Goal: Complete application form: Complete application form

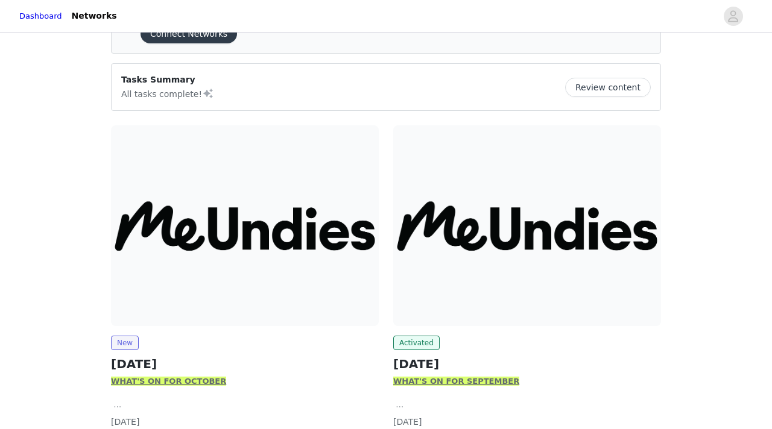
scroll to position [149, 0]
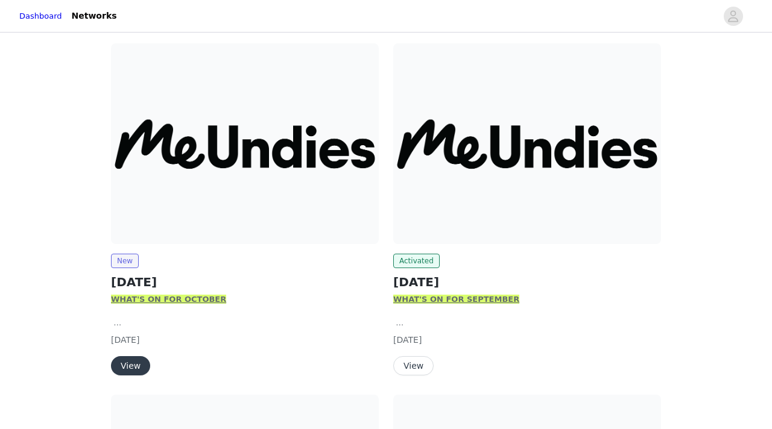
click at [121, 368] on button "View" at bounding box center [130, 365] width 39 height 19
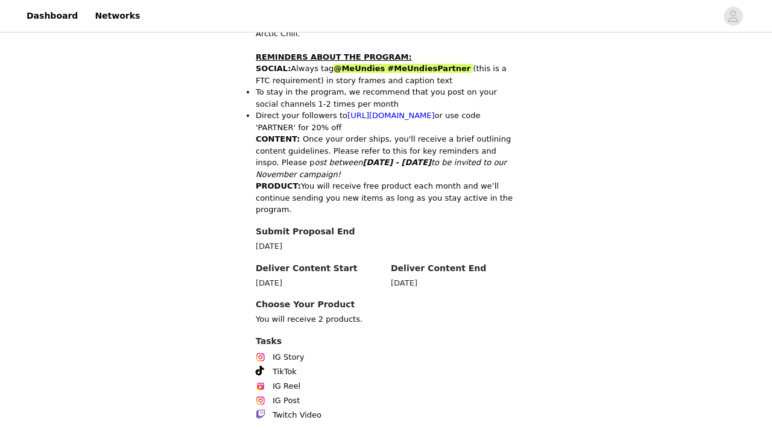
scroll to position [630, 0]
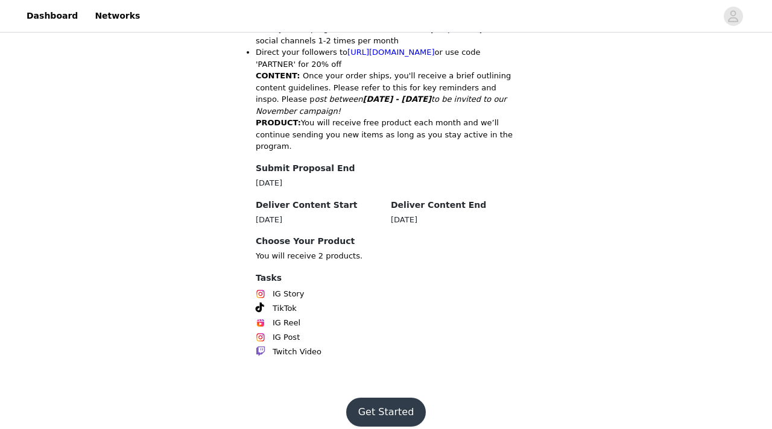
click at [390, 370] on button "Get Started" at bounding box center [386, 412] width 80 height 29
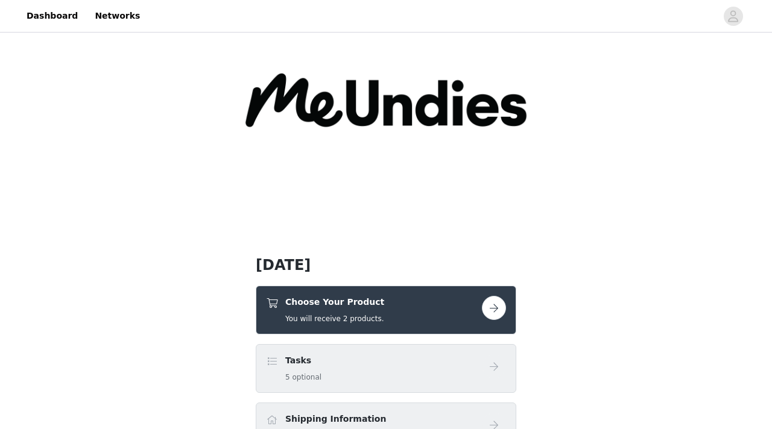
scroll to position [203, 0]
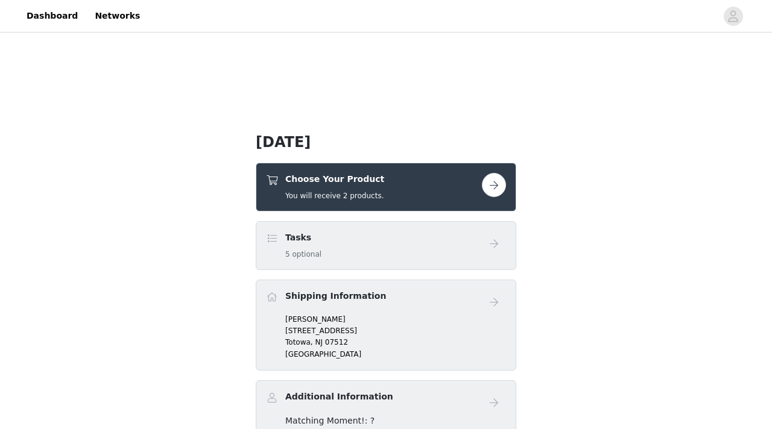
click at [493, 192] on button "button" at bounding box center [494, 185] width 24 height 24
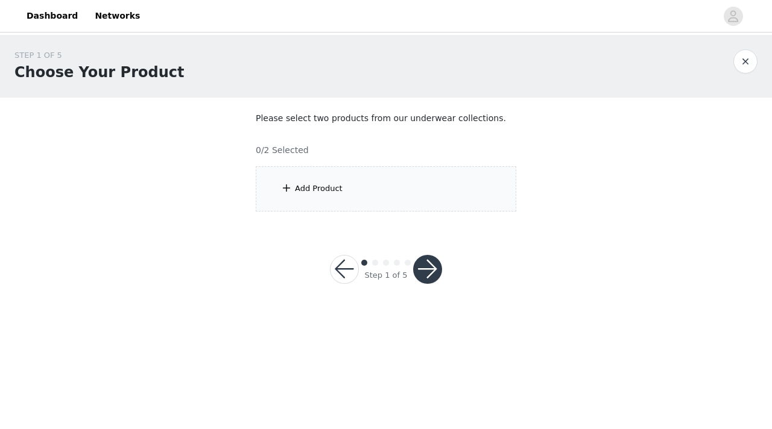
click at [455, 181] on div "Add Product" at bounding box center [386, 188] width 261 height 45
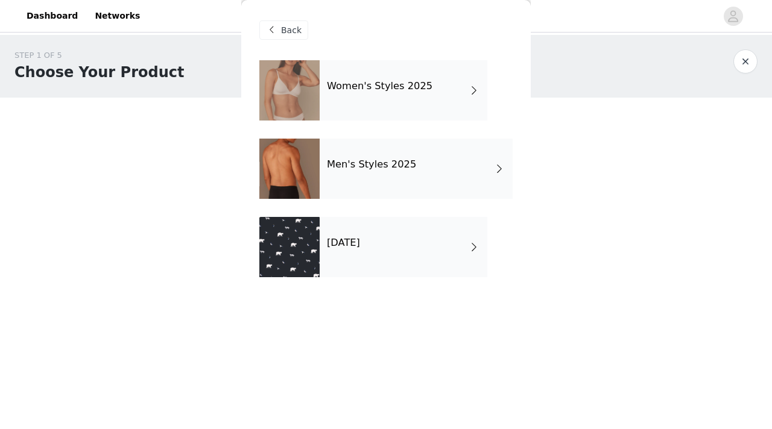
click at [395, 253] on div "[DATE]" at bounding box center [404, 247] width 168 height 60
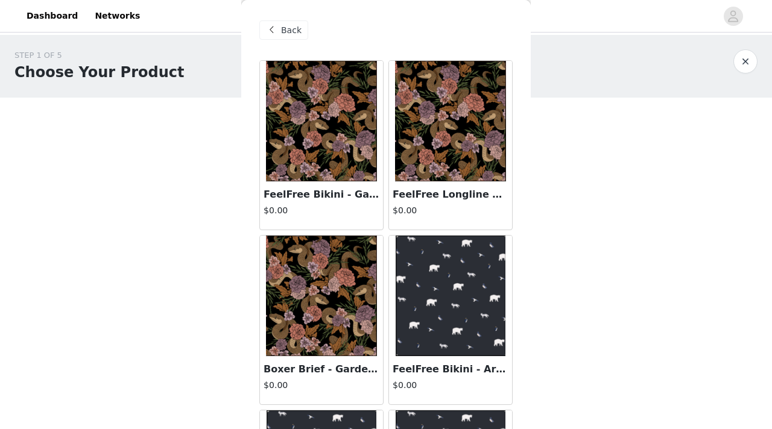
click at [279, 26] on div "Back" at bounding box center [283, 30] width 49 height 19
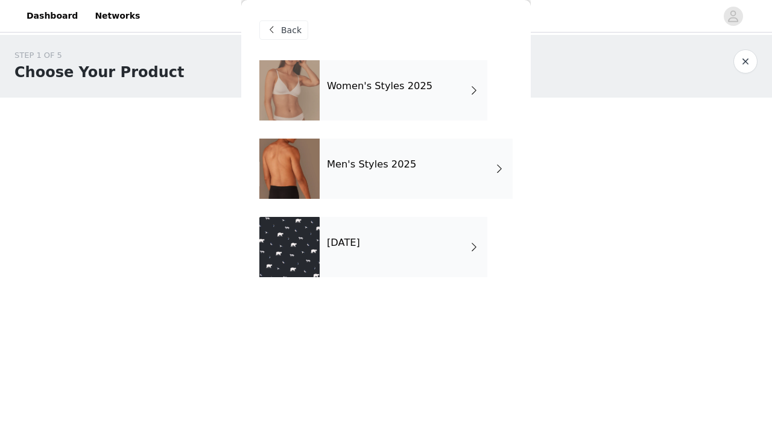
click at [353, 78] on div "Women's Styles 2025" at bounding box center [404, 90] width 168 height 60
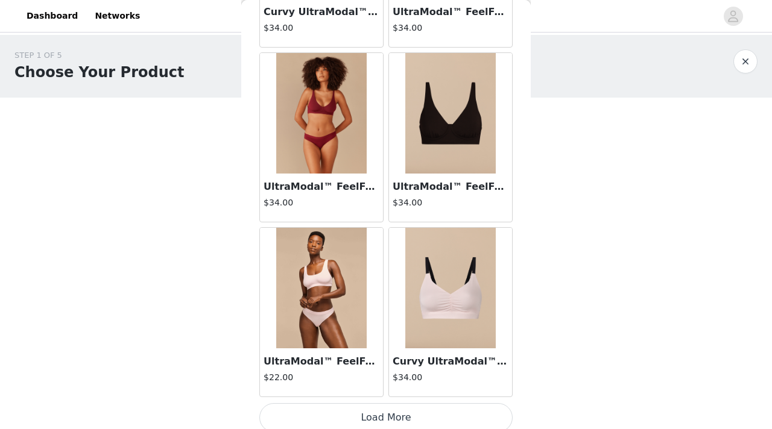
scroll to position [1416, 0]
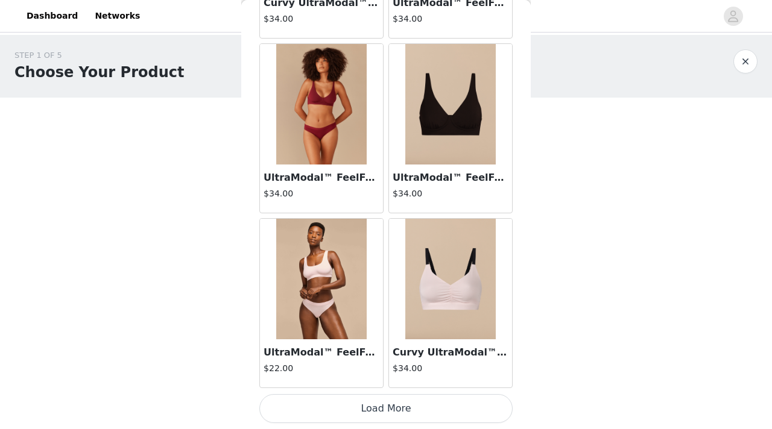
click at [350, 370] on button "Load More" at bounding box center [385, 408] width 253 height 29
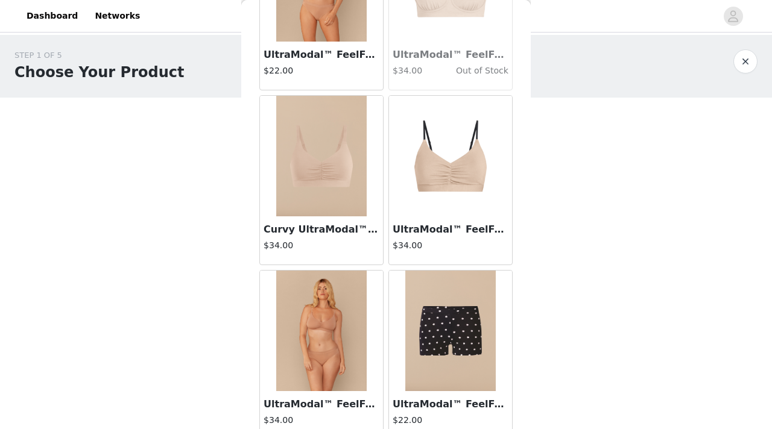
scroll to position [3166, 0]
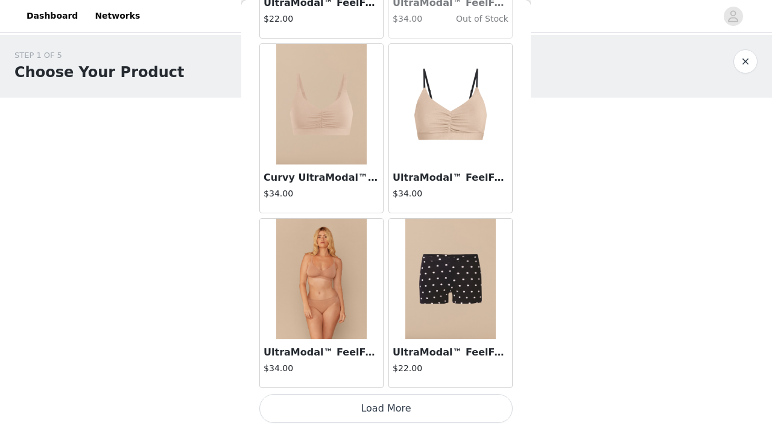
click at [334, 370] on button "Load More" at bounding box center [385, 408] width 253 height 29
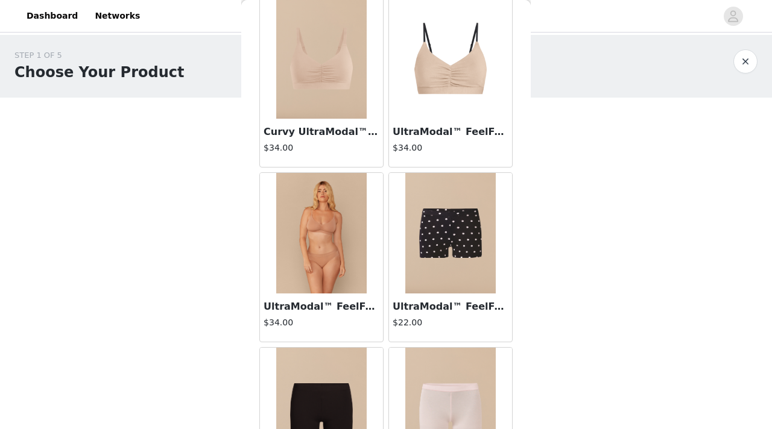
scroll to position [3302, 0]
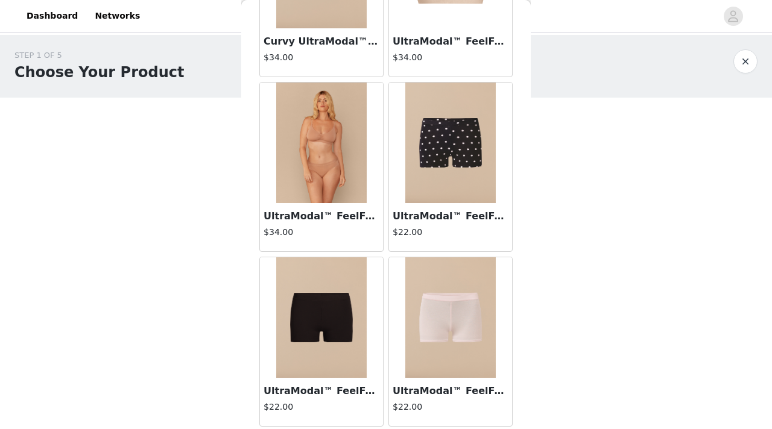
click at [334, 315] on img at bounding box center [321, 318] width 90 height 121
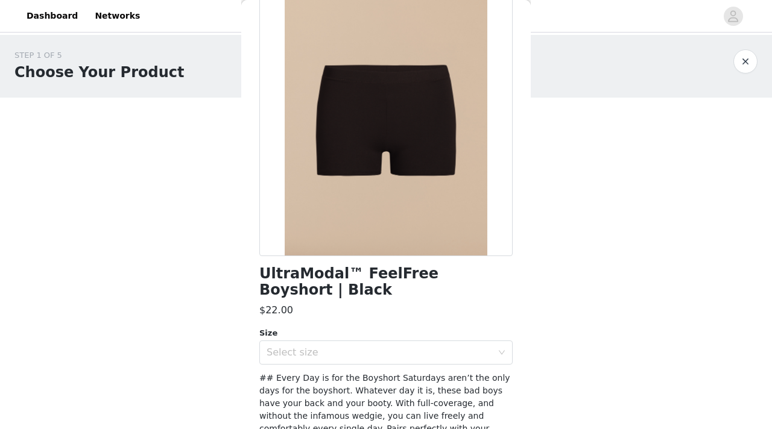
scroll to position [34, 0]
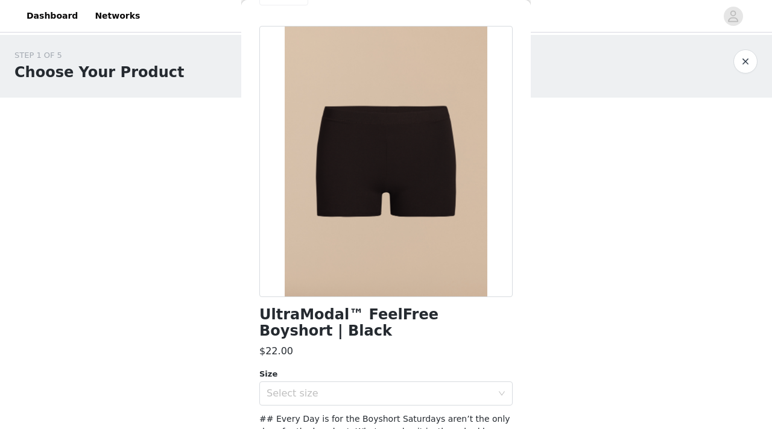
click at [360, 265] on div at bounding box center [385, 161] width 253 height 271
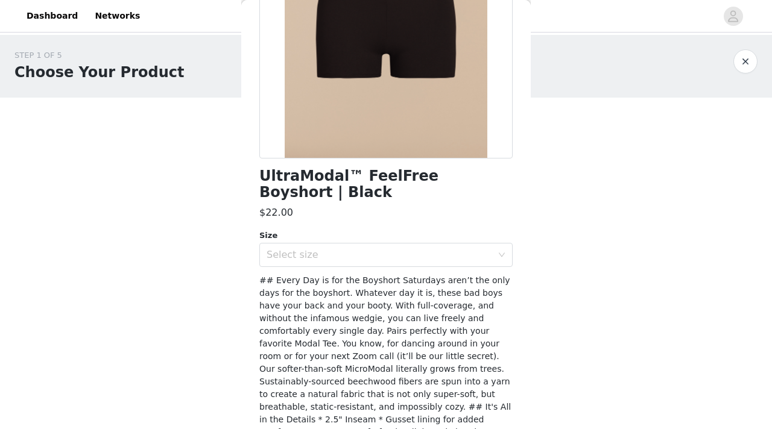
scroll to position [0, 0]
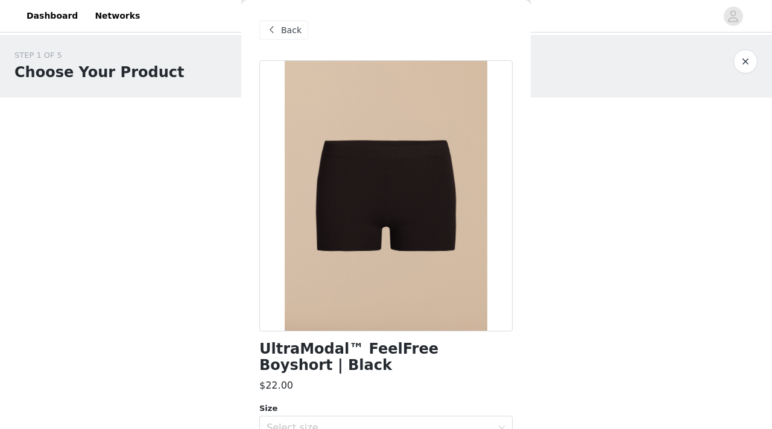
click at [287, 30] on span "Back" at bounding box center [291, 30] width 21 height 13
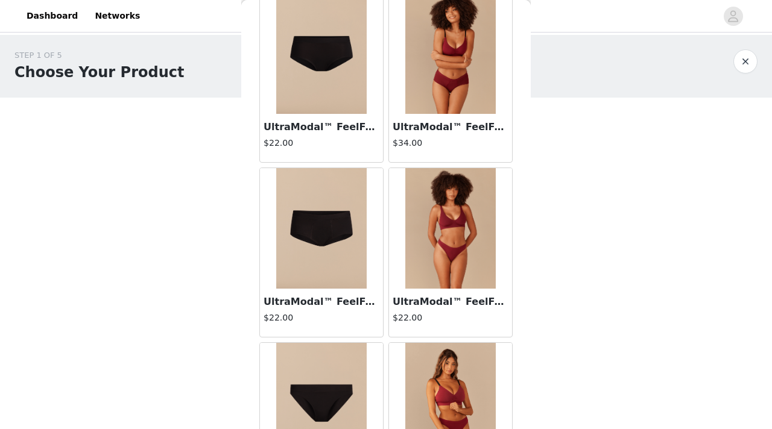
scroll to position [235, 0]
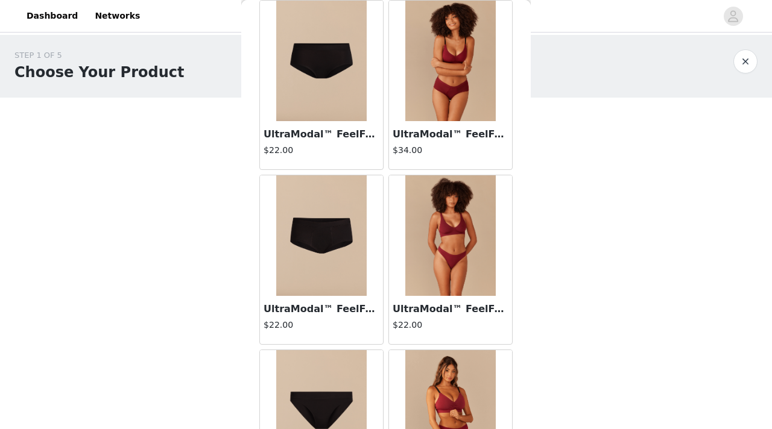
click at [314, 223] on img at bounding box center [321, 236] width 90 height 121
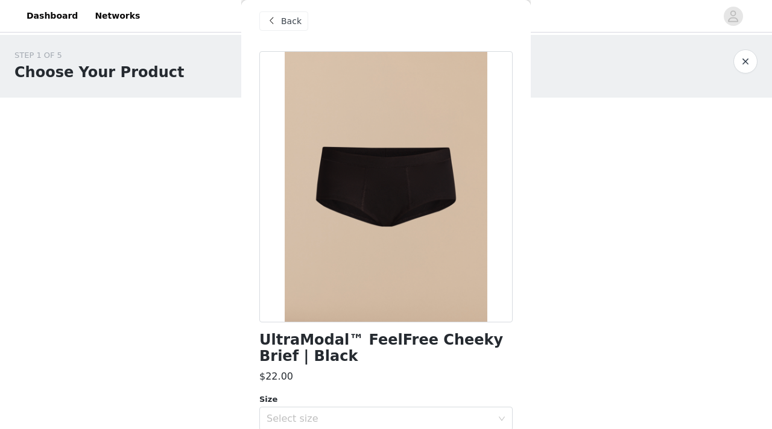
scroll to position [0, 0]
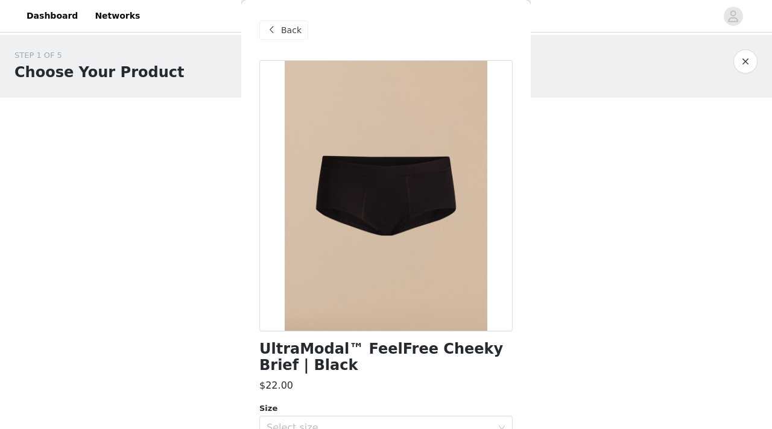
click at [288, 22] on div "Back" at bounding box center [283, 30] width 49 height 19
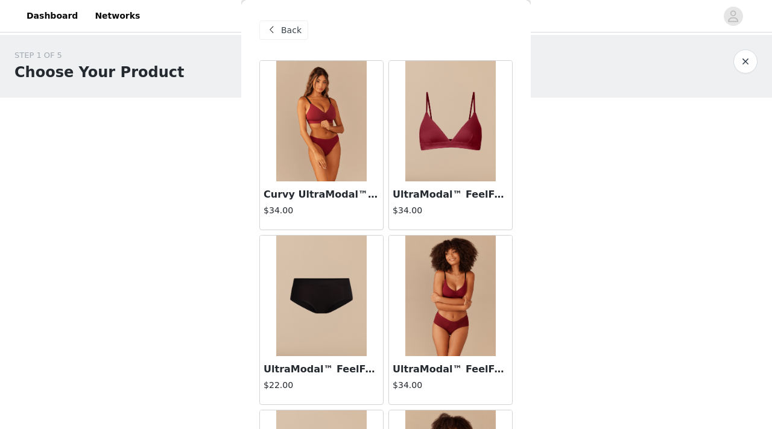
click at [326, 280] on img at bounding box center [321, 296] width 90 height 121
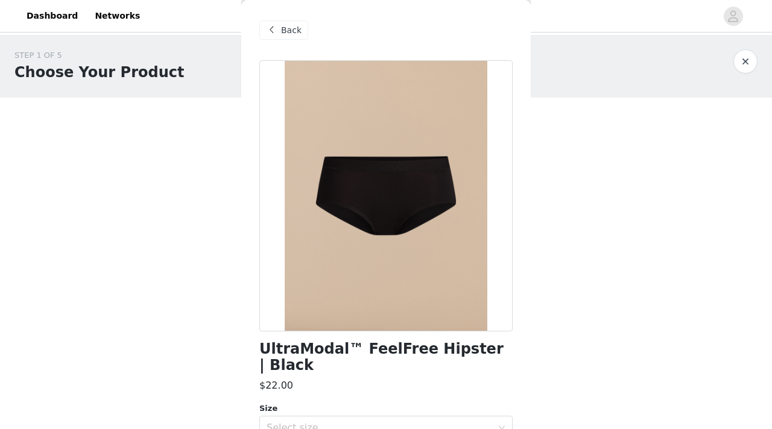
click at [289, 27] on span "Back" at bounding box center [291, 30] width 21 height 13
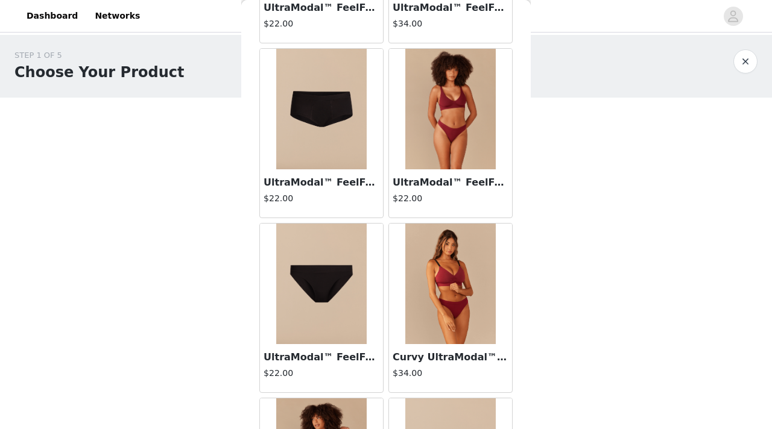
scroll to position [363, 0]
click at [306, 294] on img at bounding box center [321, 283] width 90 height 121
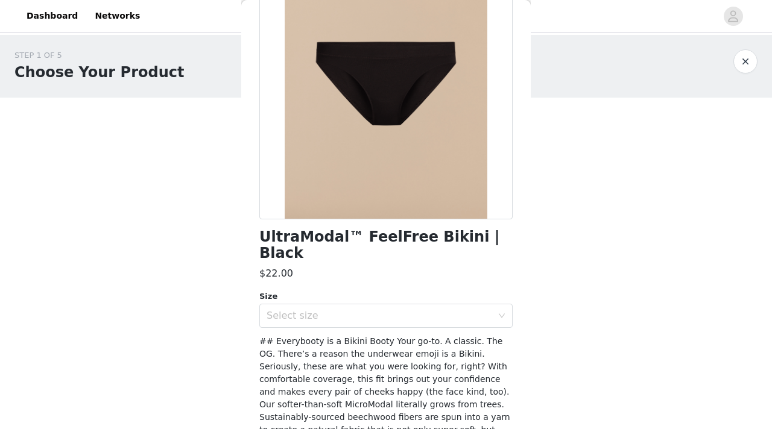
scroll to position [0, 0]
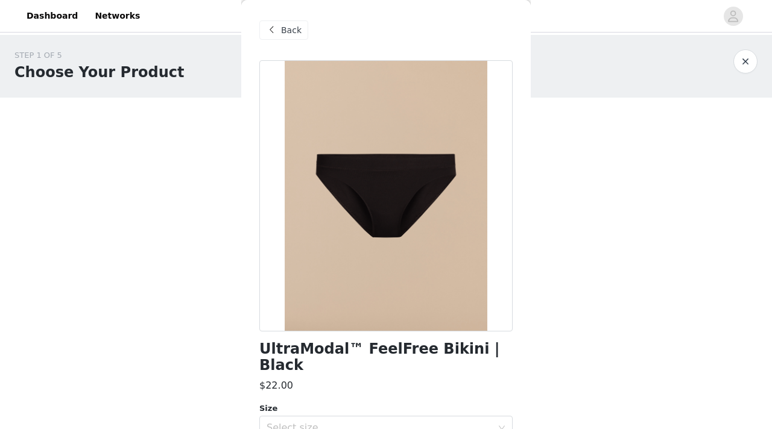
click at [275, 27] on span at bounding box center [271, 30] width 14 height 14
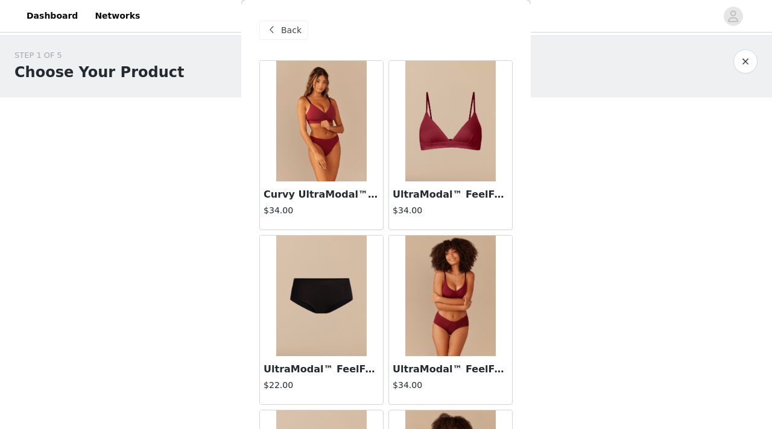
scroll to position [92, 0]
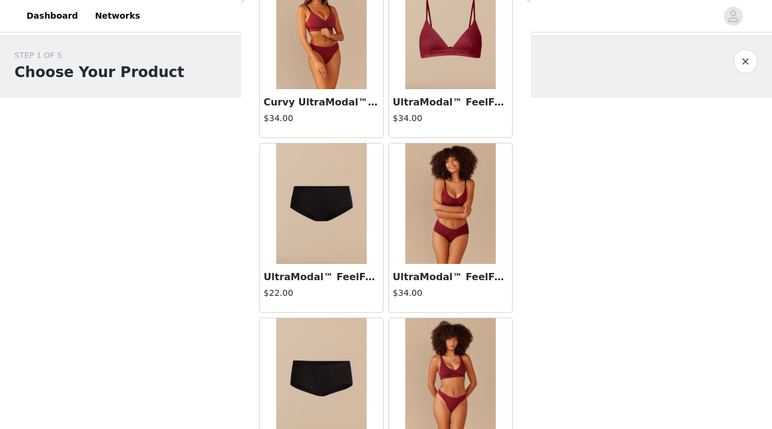
click at [440, 207] on img at bounding box center [450, 204] width 90 height 121
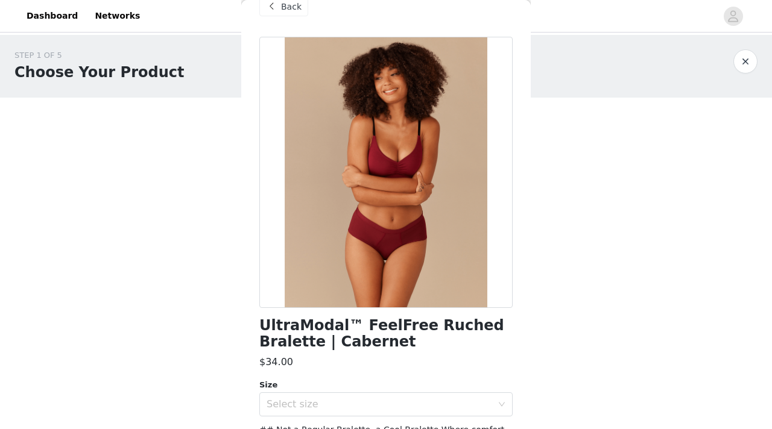
scroll to position [0, 0]
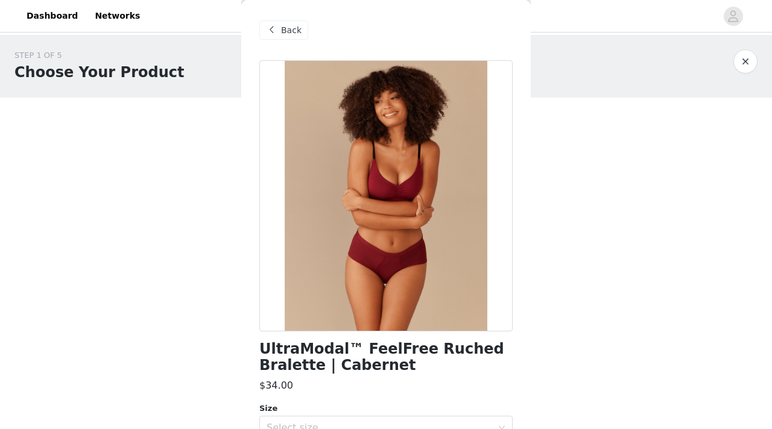
click at [294, 35] on span "Back" at bounding box center [291, 30] width 21 height 13
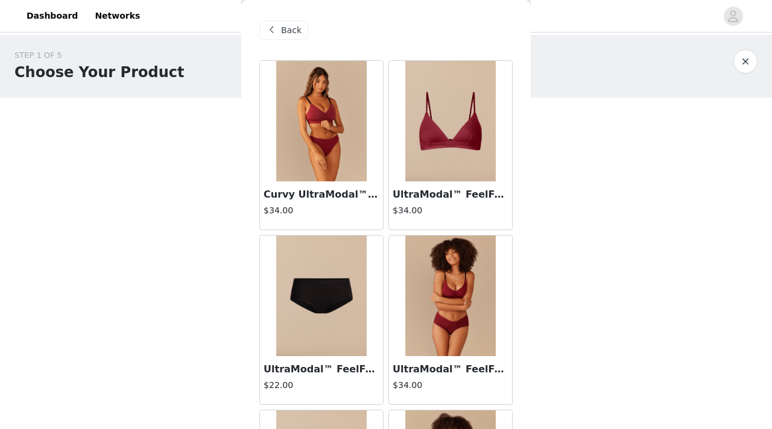
click at [335, 298] on img at bounding box center [321, 296] width 90 height 121
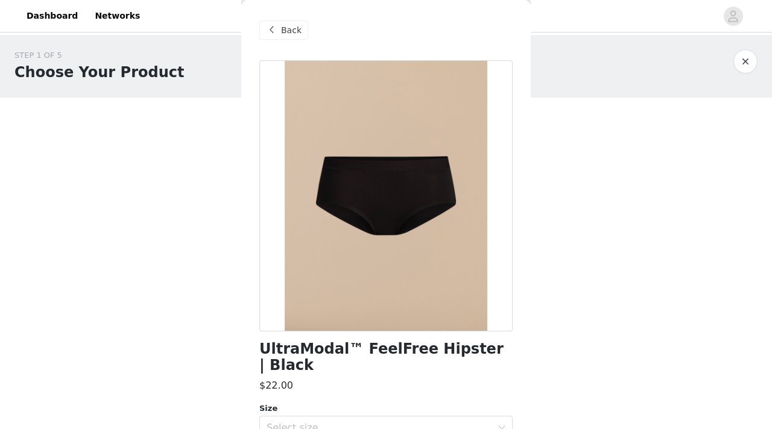
click at [284, 27] on span "Back" at bounding box center [291, 30] width 21 height 13
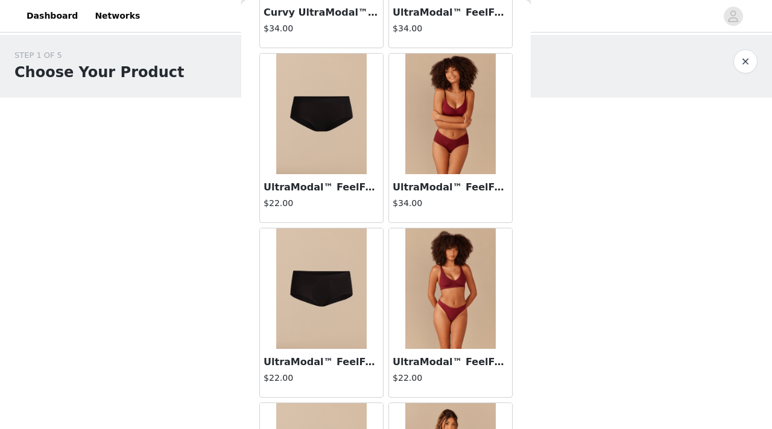
scroll to position [183, 0]
click at [317, 306] on img at bounding box center [321, 288] width 90 height 121
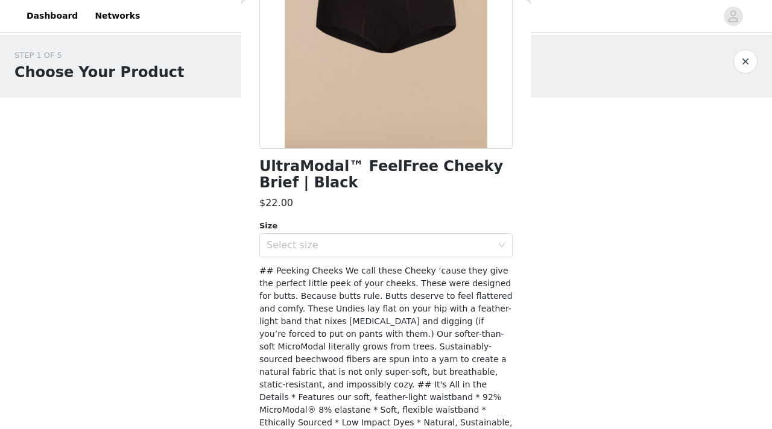
scroll to position [0, 0]
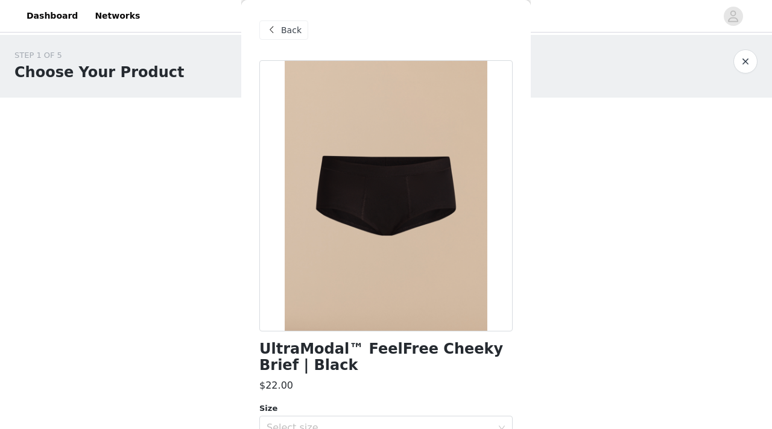
click at [294, 33] on span "Back" at bounding box center [291, 30] width 21 height 13
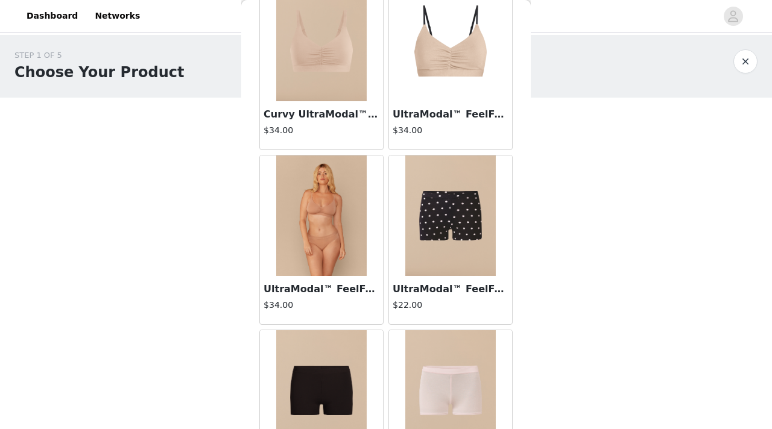
scroll to position [3229, 0]
click at [326, 224] on img at bounding box center [321, 215] width 90 height 121
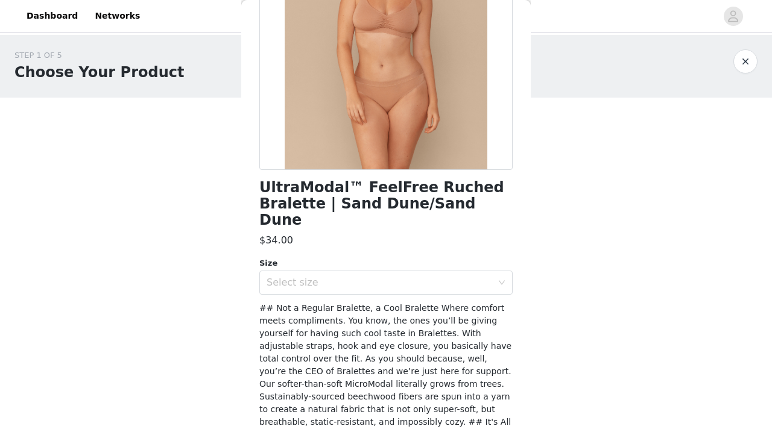
scroll to position [0, 0]
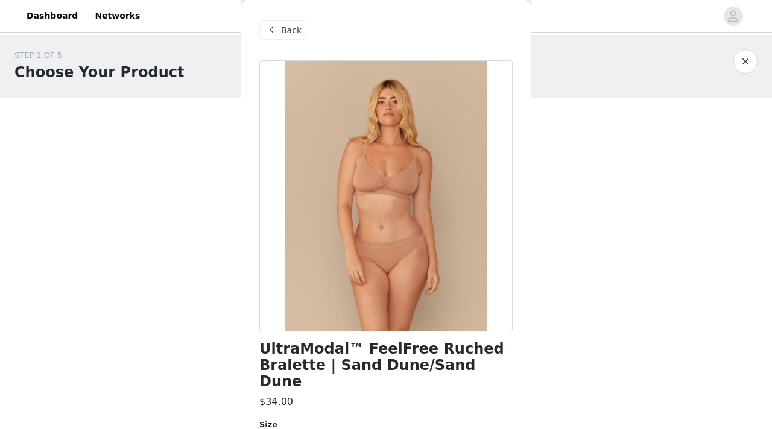
click at [279, 34] on div "Back" at bounding box center [283, 30] width 49 height 19
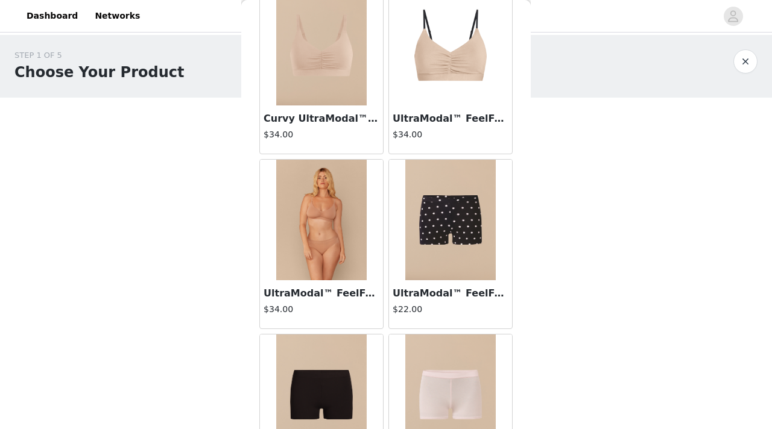
scroll to position [3302, 0]
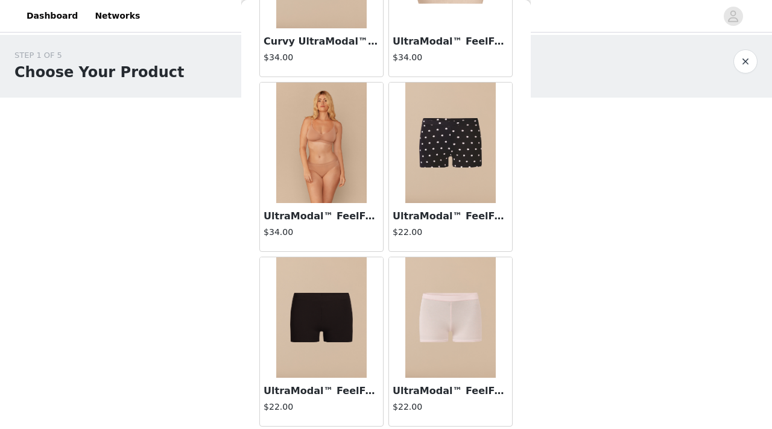
click at [325, 315] on img at bounding box center [321, 318] width 90 height 121
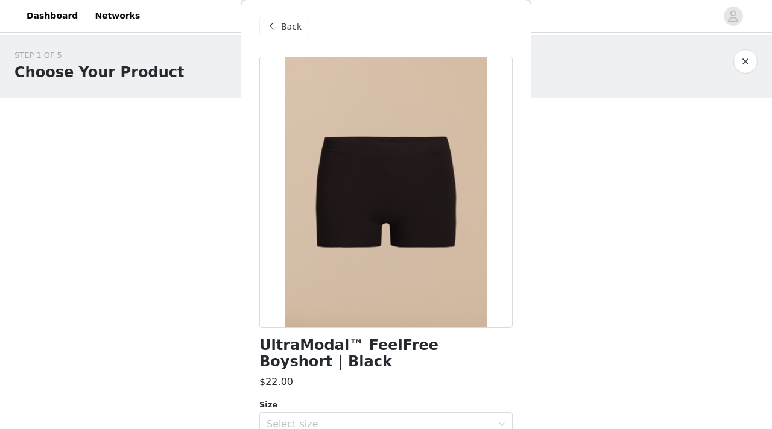
scroll to position [0, 0]
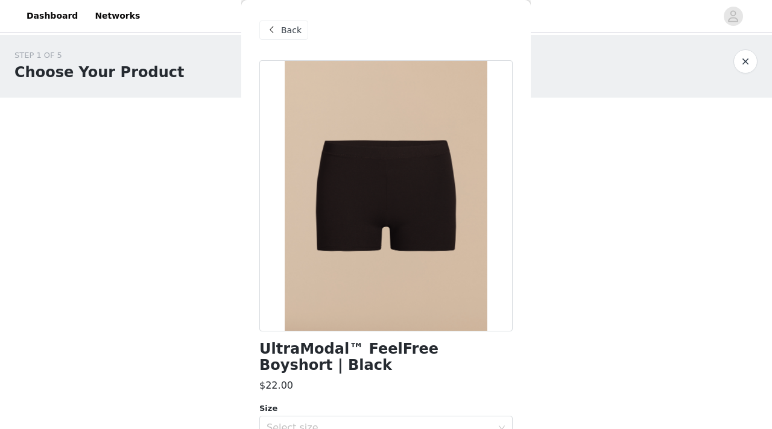
click at [288, 25] on span "Back" at bounding box center [291, 30] width 21 height 13
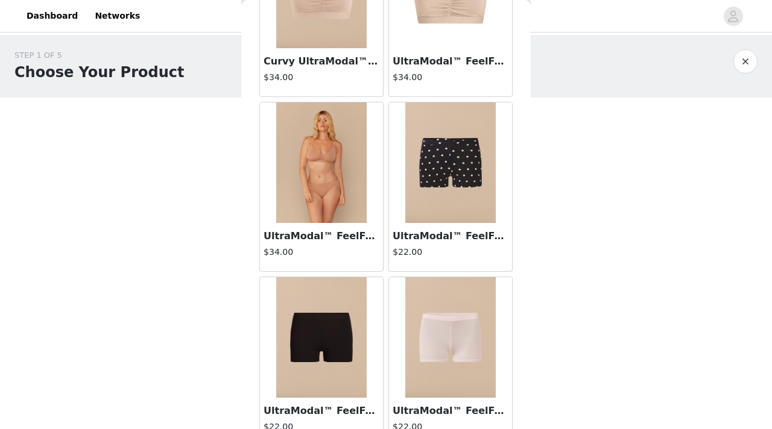
scroll to position [3302, 0]
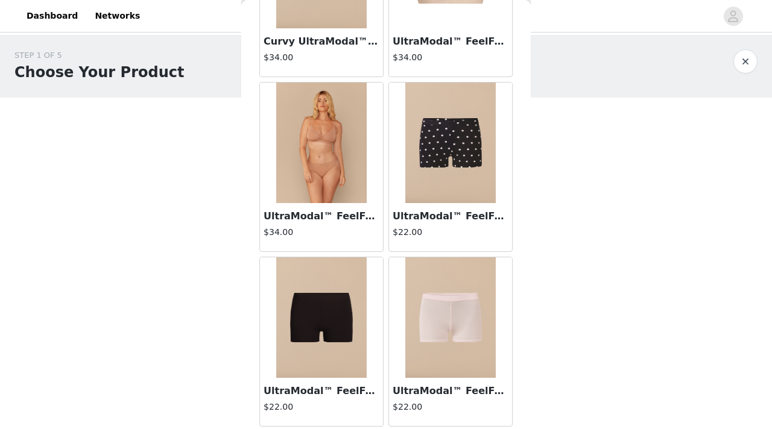
click at [428, 161] on img at bounding box center [450, 143] width 90 height 121
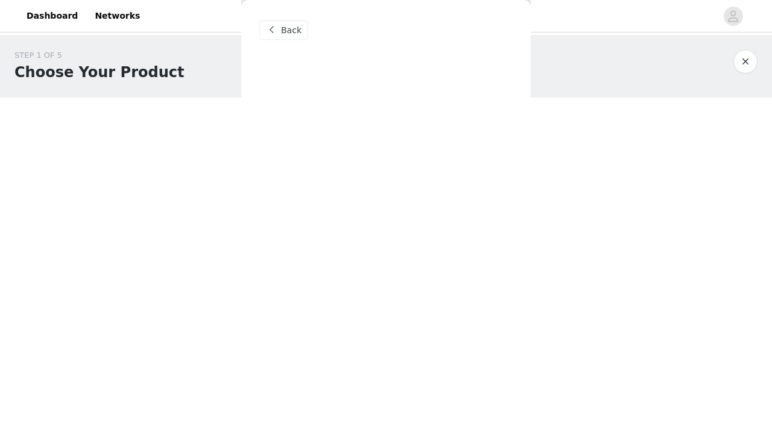
scroll to position [0, 0]
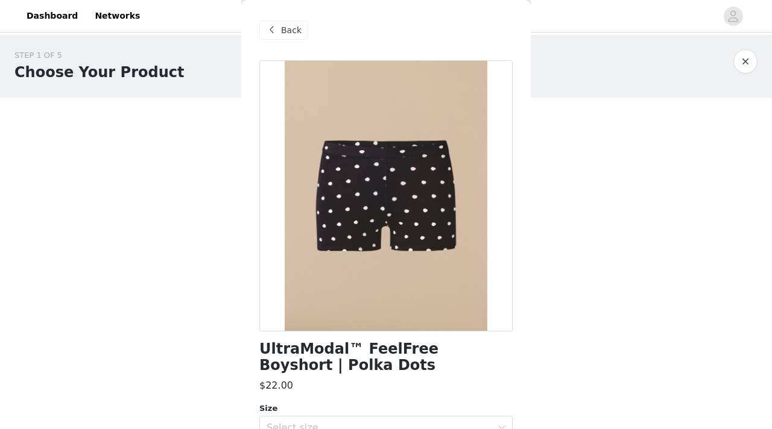
click at [291, 30] on span "Back" at bounding box center [291, 30] width 21 height 13
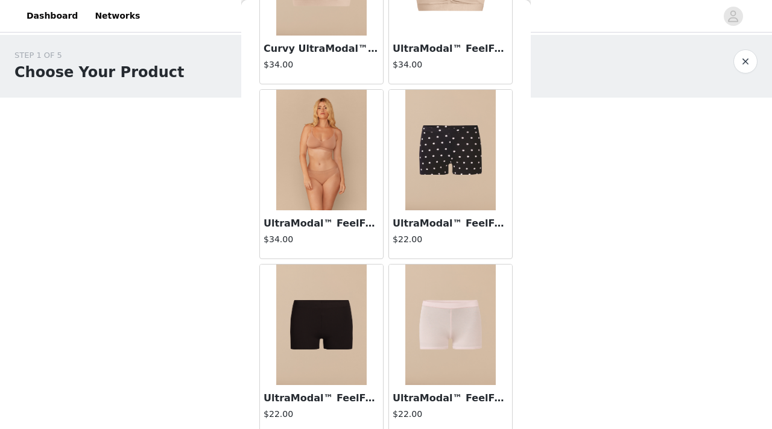
scroll to position [3302, 0]
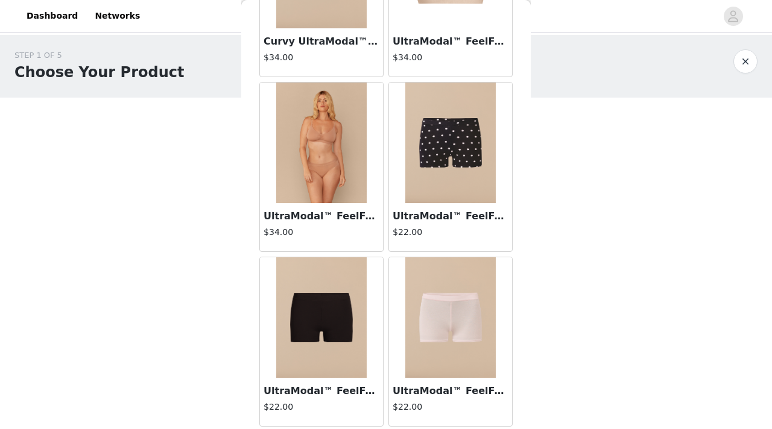
click at [296, 337] on img at bounding box center [321, 318] width 90 height 121
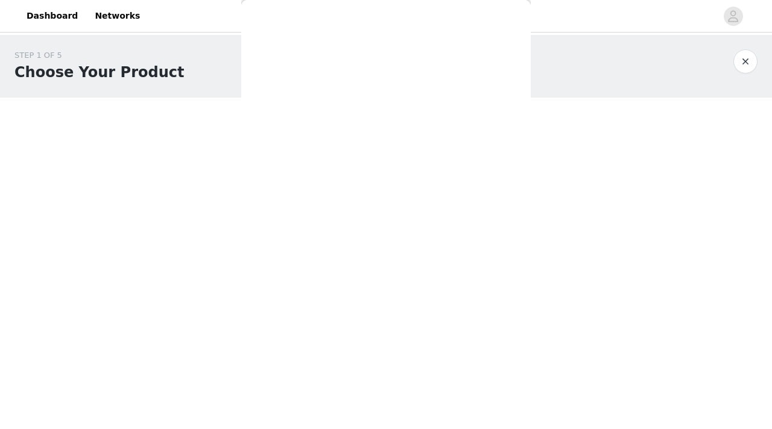
scroll to position [242, 0]
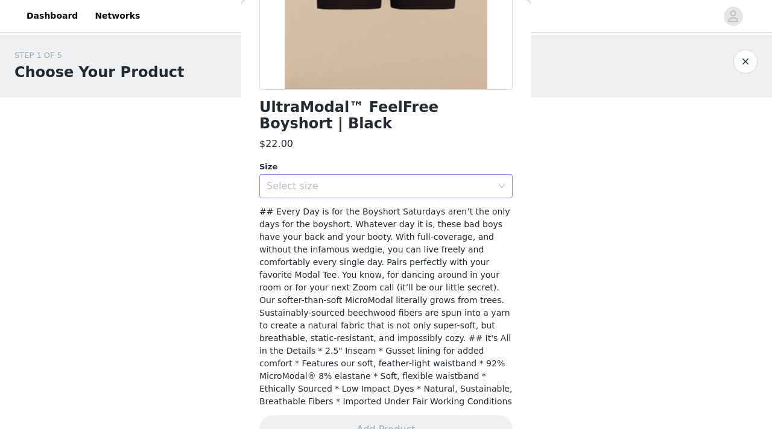
click at [323, 180] on div "Select size" at bounding box center [380, 186] width 226 height 12
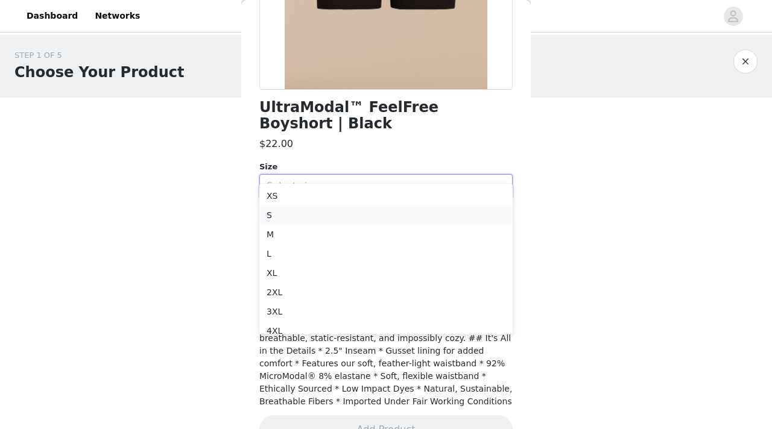
click at [306, 222] on li "S" at bounding box center [385, 215] width 253 height 19
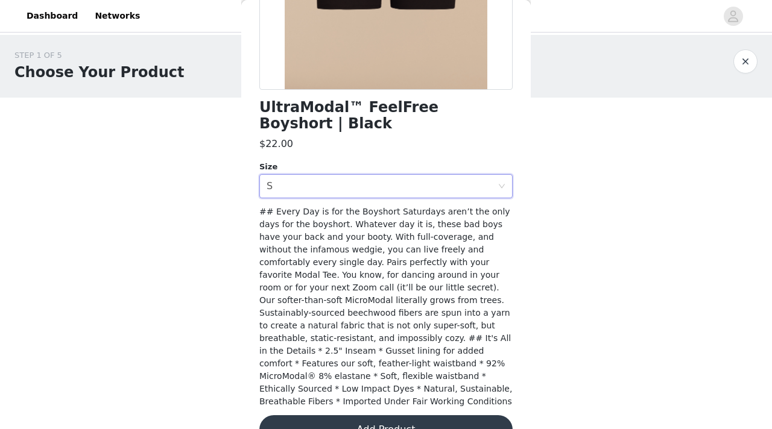
click at [385, 370] on button "Add Product" at bounding box center [385, 430] width 253 height 29
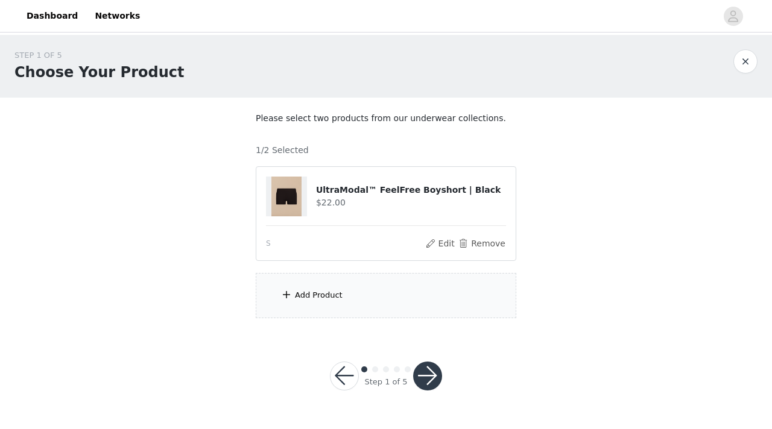
click at [372, 284] on div "Add Product" at bounding box center [386, 295] width 261 height 45
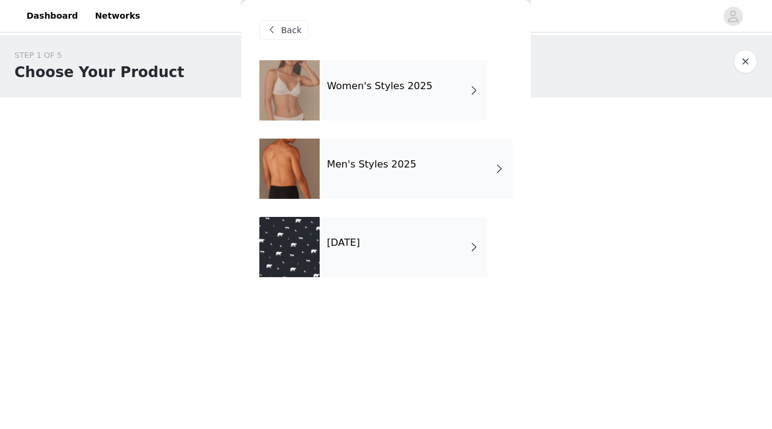
click at [390, 77] on div "Women's Styles 2025" at bounding box center [404, 90] width 168 height 60
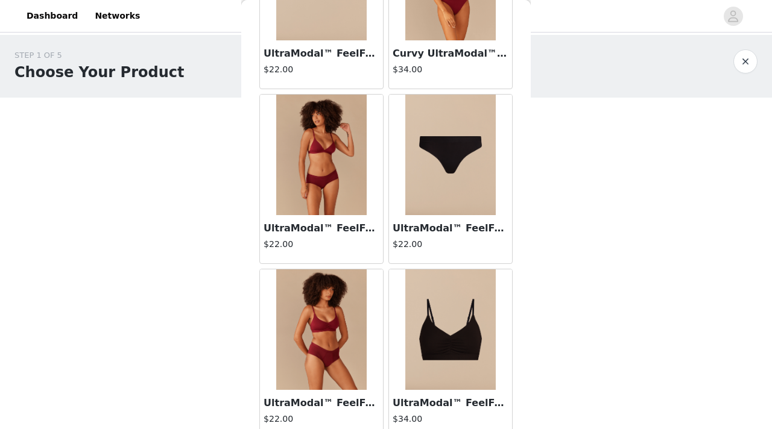
scroll to position [696, 0]
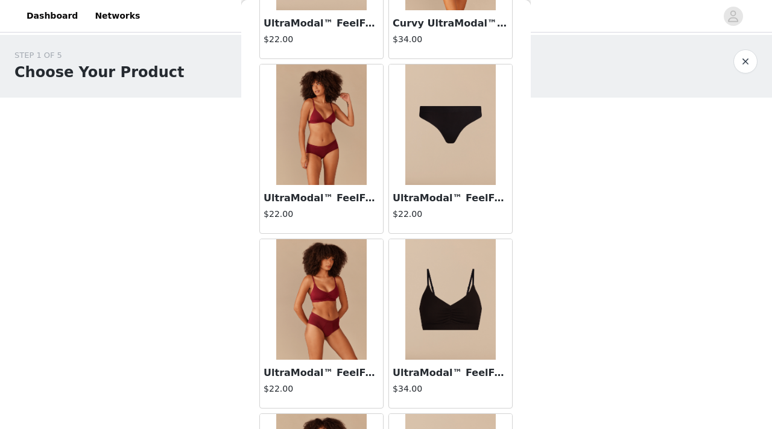
click at [449, 296] on img at bounding box center [450, 299] width 90 height 121
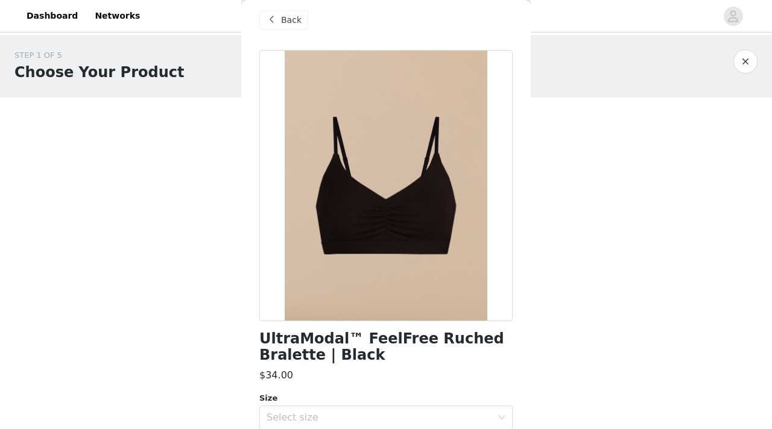
scroll to position [0, 0]
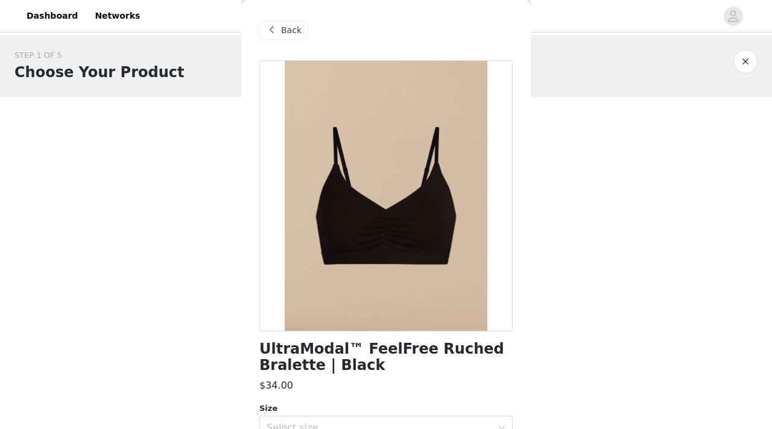
click at [274, 30] on span at bounding box center [271, 30] width 14 height 14
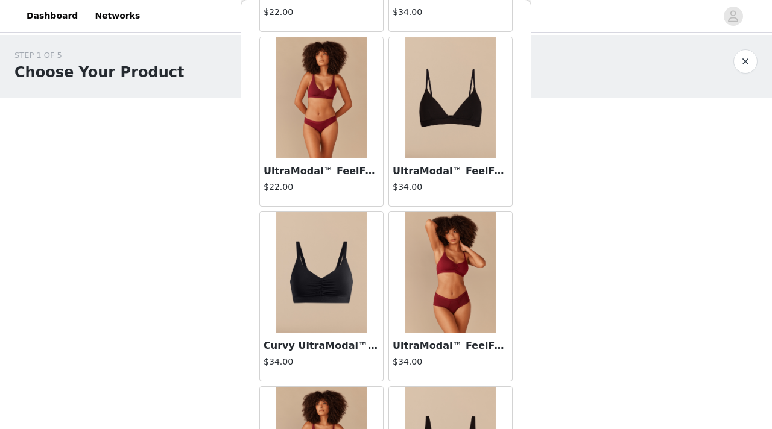
scroll to position [1075, 0]
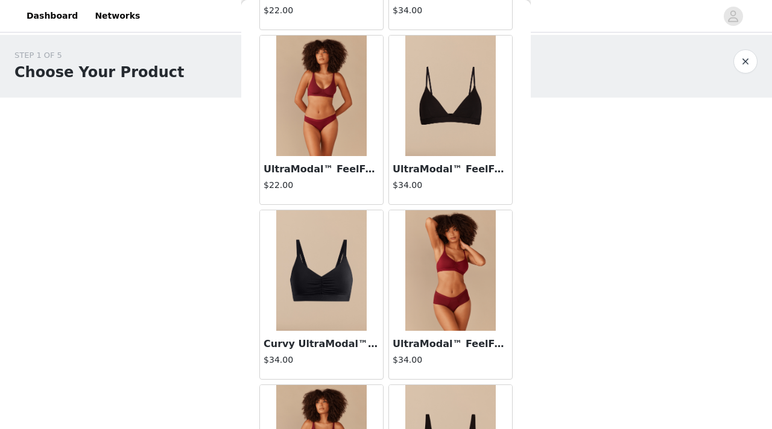
click at [326, 276] on img at bounding box center [321, 271] width 90 height 121
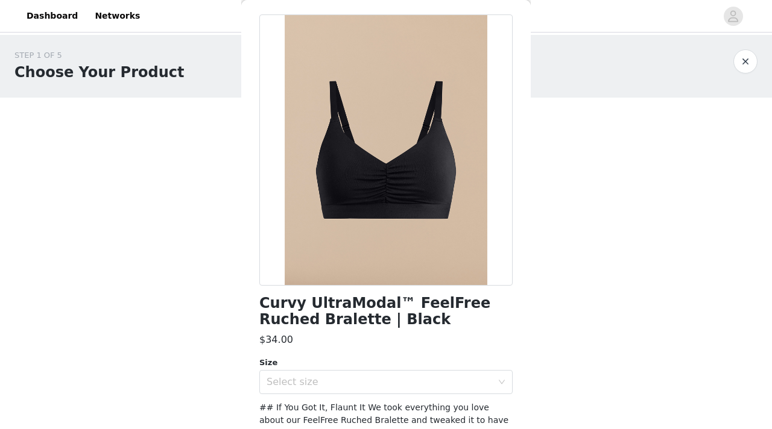
scroll to position [0, 0]
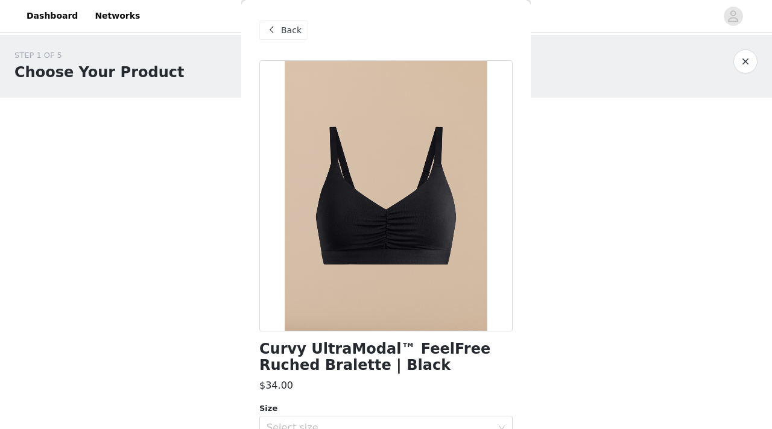
click at [278, 28] on span at bounding box center [271, 30] width 14 height 14
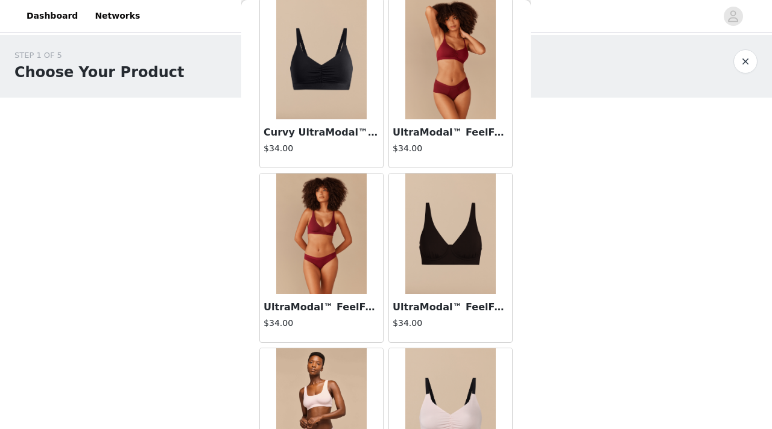
scroll to position [1286, 0]
click at [474, 238] on img at bounding box center [450, 234] width 90 height 121
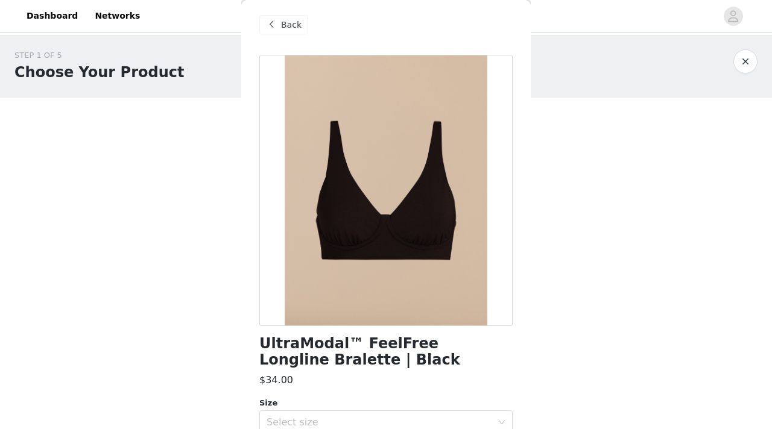
scroll to position [0, 0]
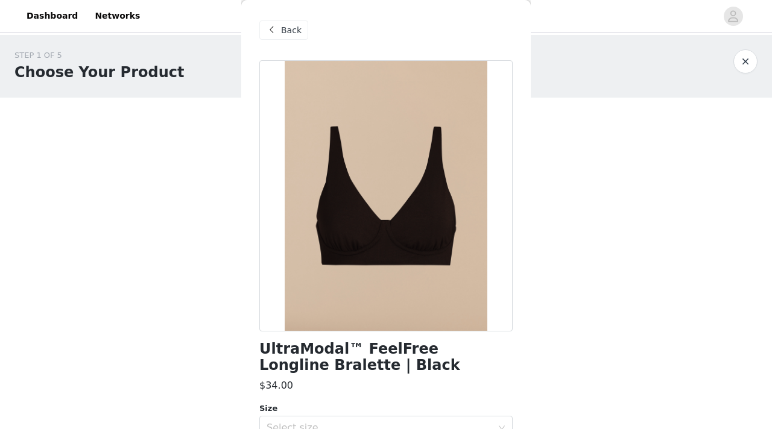
click at [289, 27] on span "Back" at bounding box center [291, 30] width 21 height 13
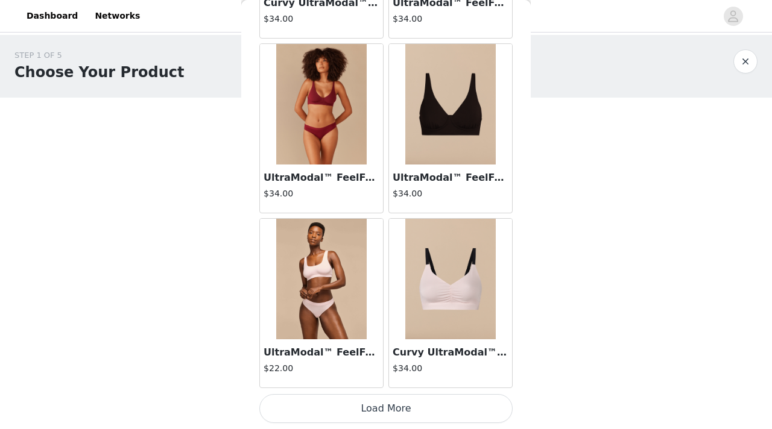
scroll to position [1410, 0]
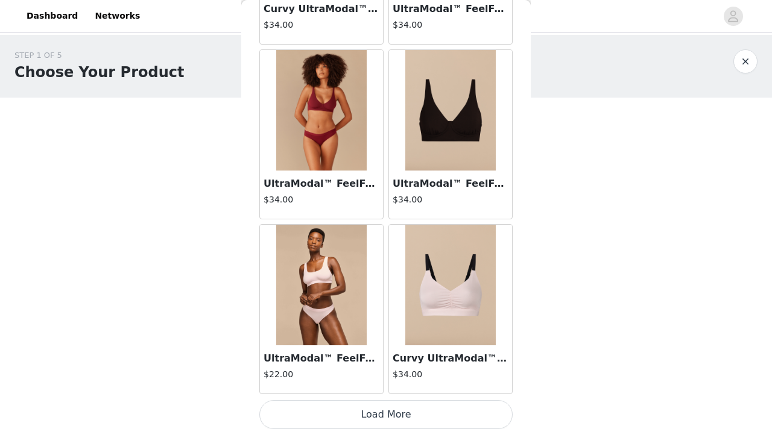
click at [366, 370] on button "Load More" at bounding box center [385, 415] width 253 height 29
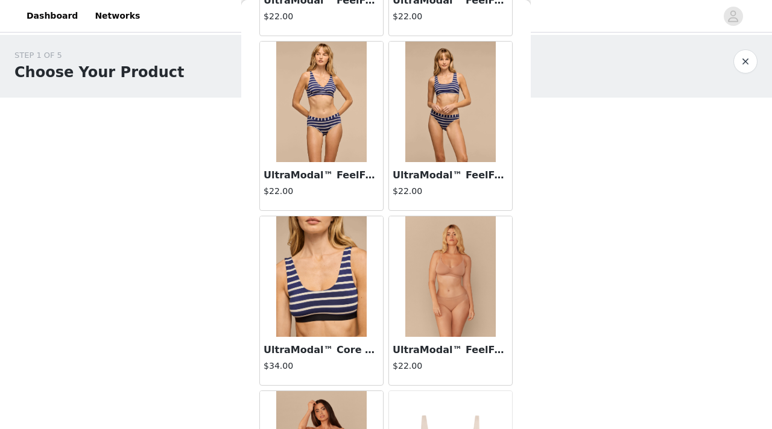
scroll to position [2644, 0]
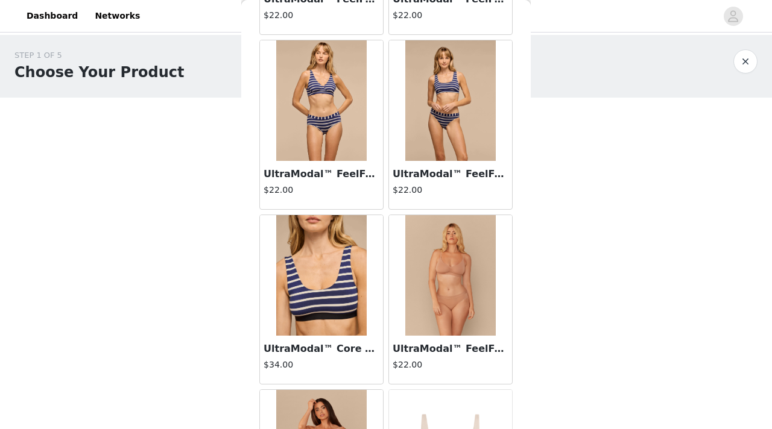
click at [306, 284] on img at bounding box center [321, 275] width 90 height 121
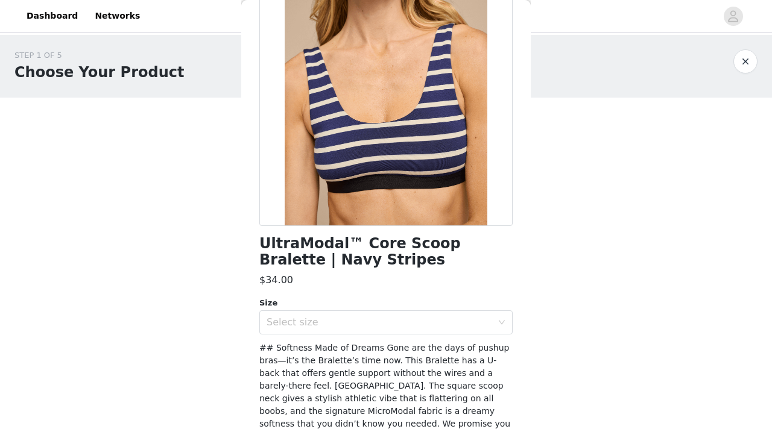
scroll to position [0, 0]
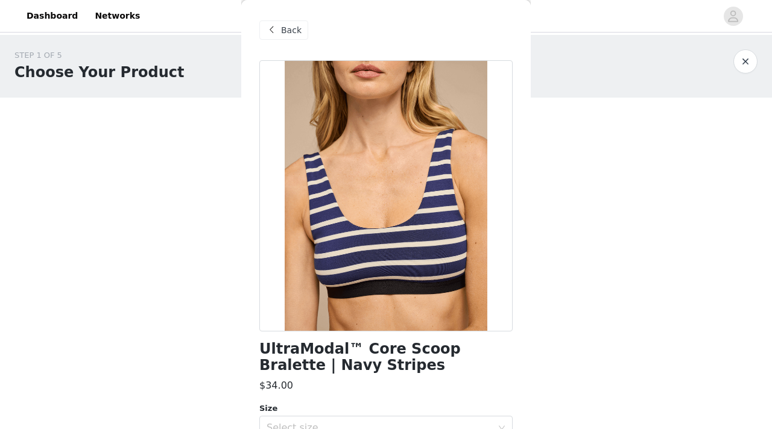
click at [279, 29] on div "Back" at bounding box center [283, 30] width 49 height 19
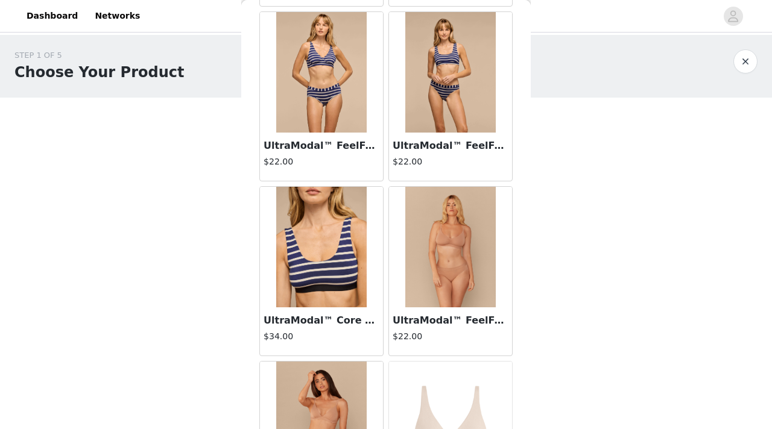
scroll to position [3166, 0]
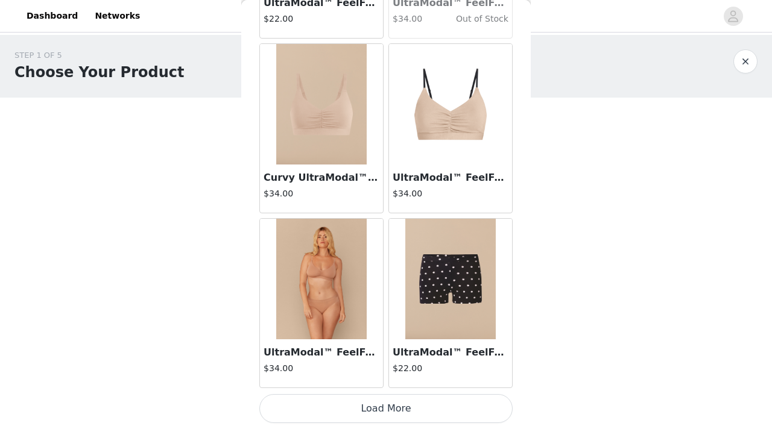
click at [367, 370] on button "Load More" at bounding box center [385, 408] width 253 height 29
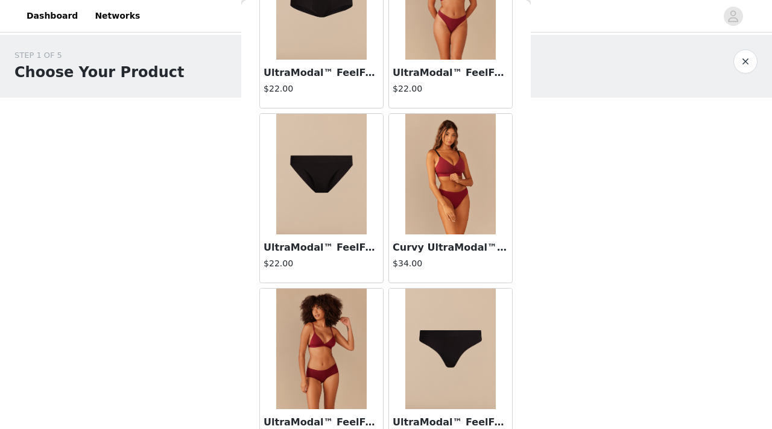
scroll to position [466, 0]
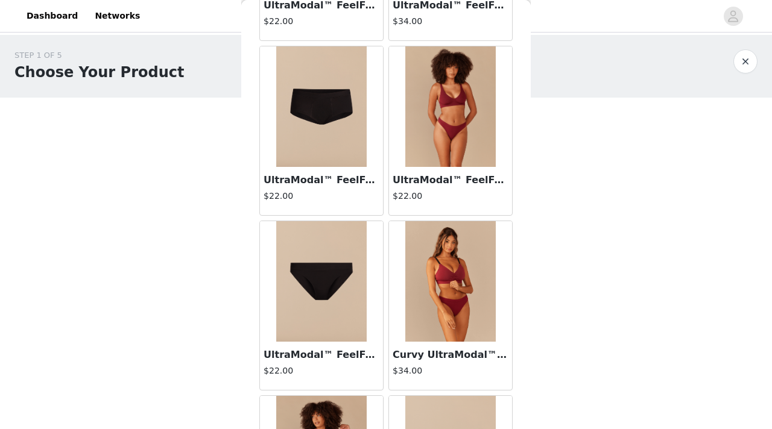
click at [322, 268] on img at bounding box center [321, 281] width 90 height 121
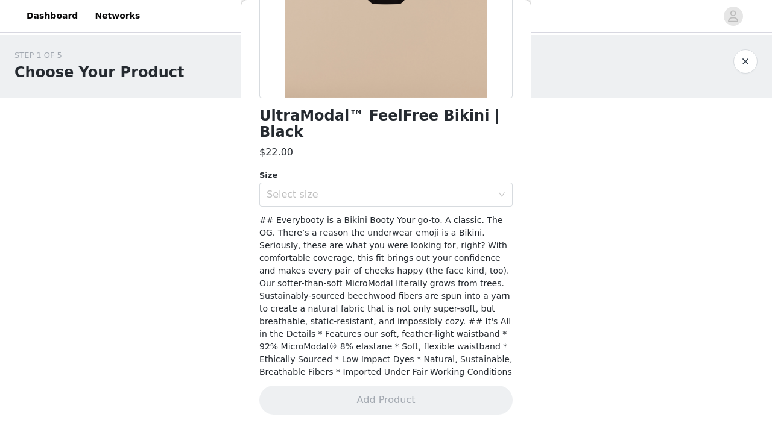
scroll to position [217, 0]
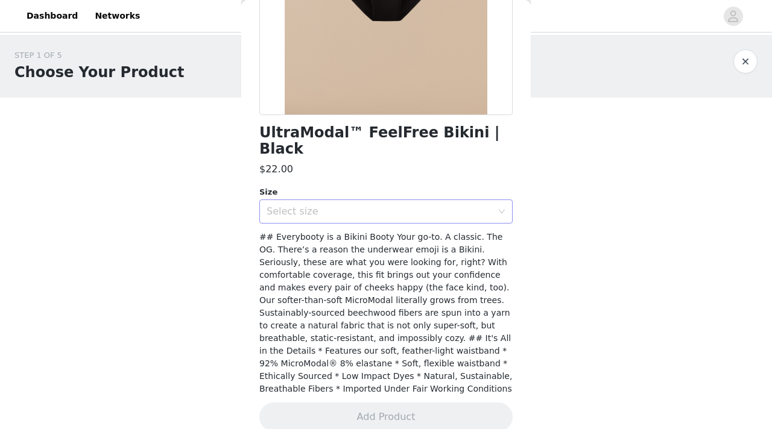
click at [331, 206] on div "Select size" at bounding box center [380, 212] width 226 height 12
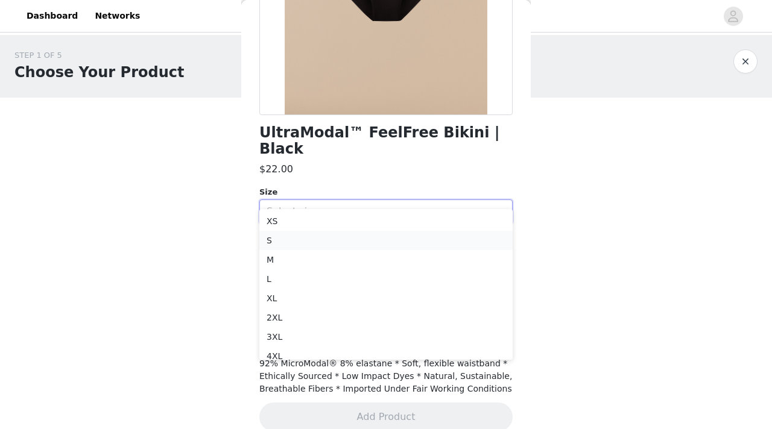
click at [317, 242] on li "S" at bounding box center [385, 240] width 253 height 19
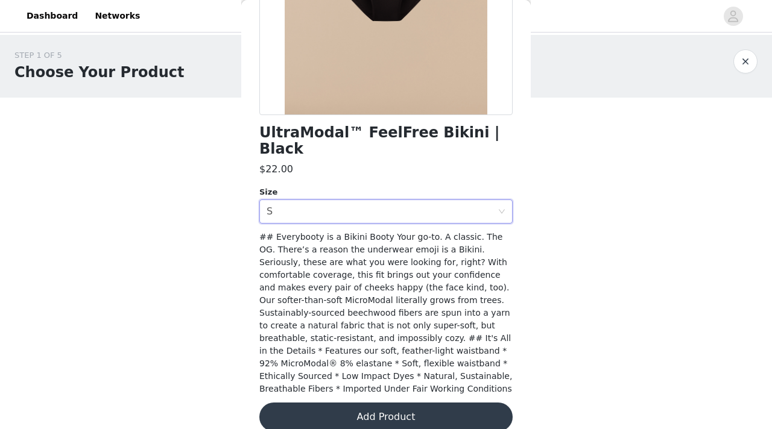
click at [388, 370] on button "Add Product" at bounding box center [385, 417] width 253 height 29
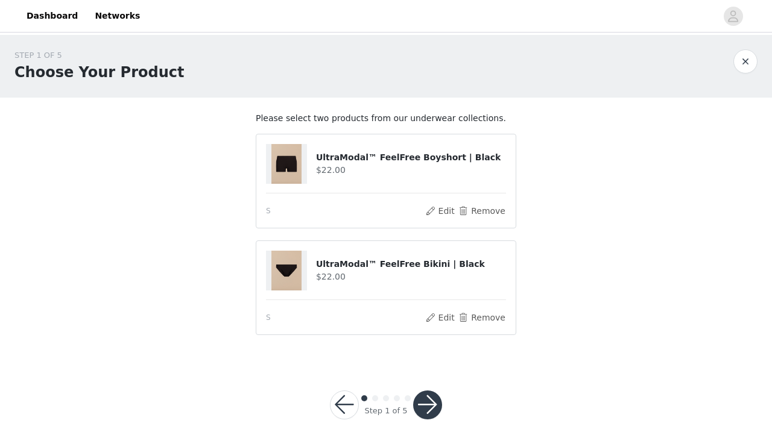
click at [428, 370] on button "button" at bounding box center [427, 405] width 29 height 29
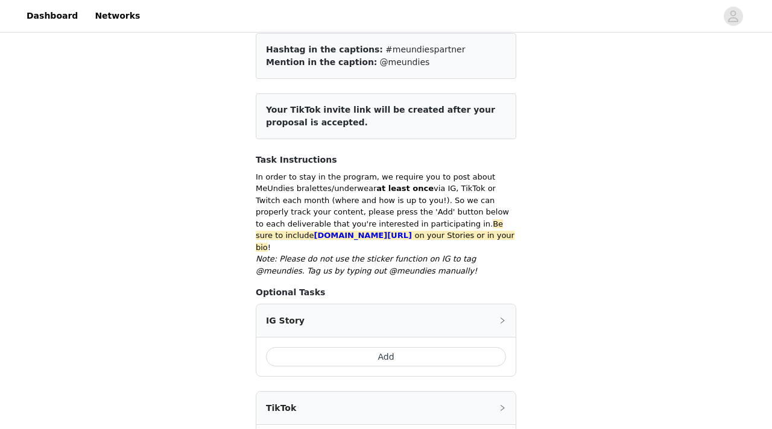
scroll to position [121, 0]
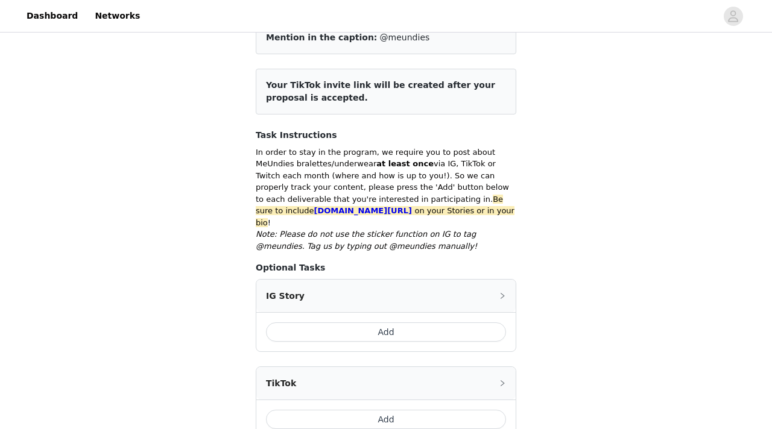
click at [437, 323] on button "Add" at bounding box center [386, 332] width 240 height 19
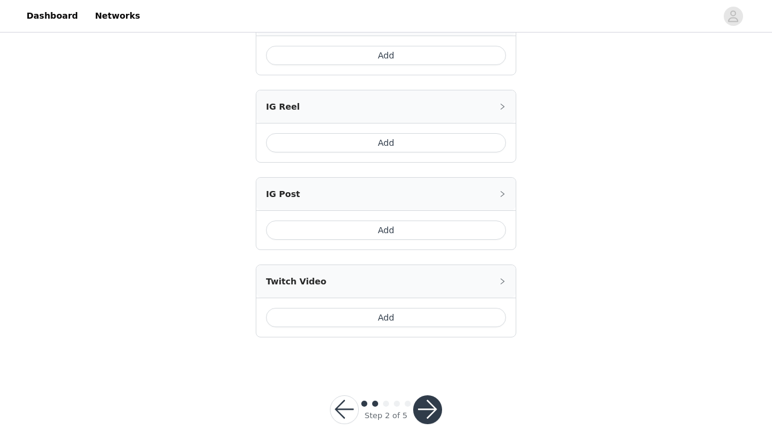
scroll to position [624, 0]
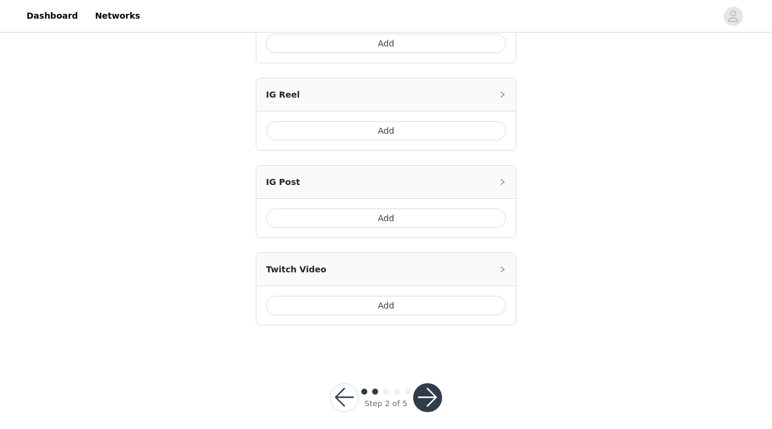
click at [432, 370] on button "button" at bounding box center [427, 398] width 29 height 29
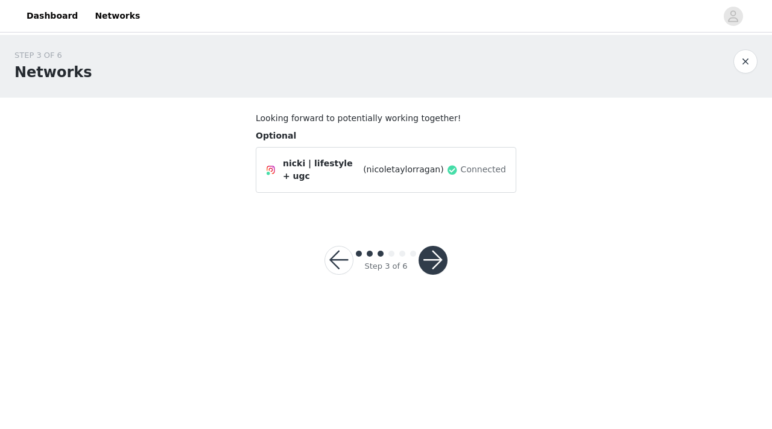
click at [431, 257] on button "button" at bounding box center [433, 260] width 29 height 29
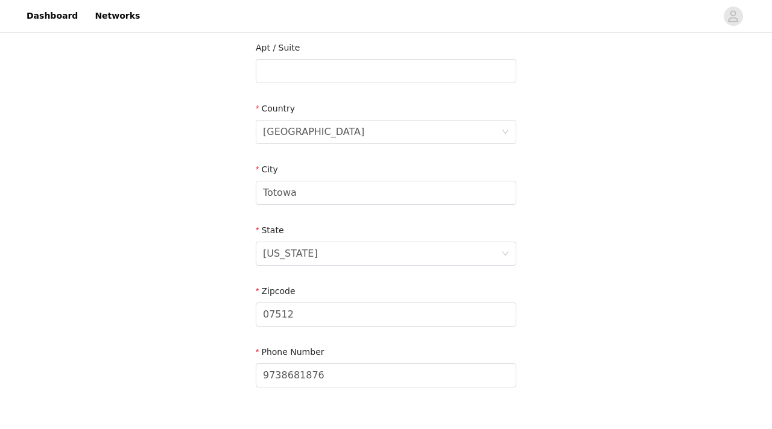
scroll to position [393, 0]
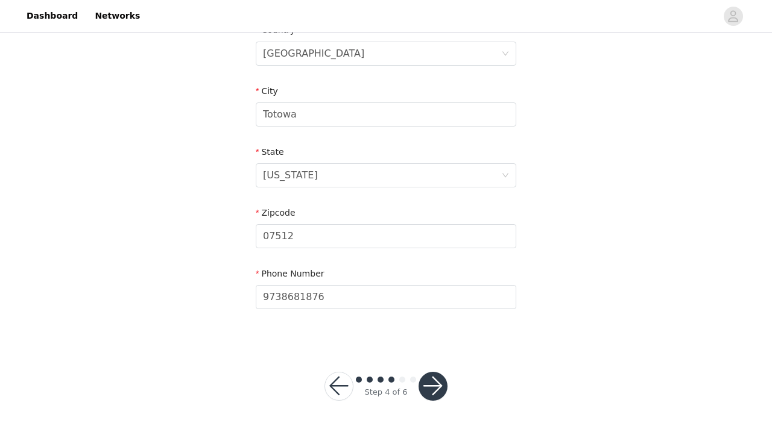
click at [438, 370] on button "button" at bounding box center [433, 386] width 29 height 29
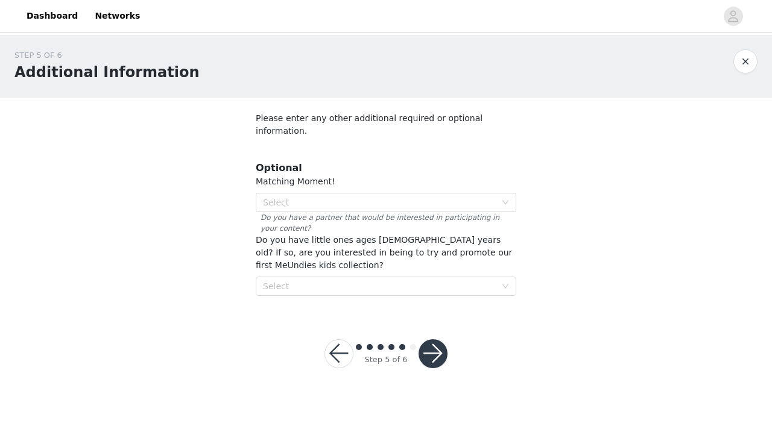
click at [431, 340] on button "button" at bounding box center [433, 354] width 29 height 29
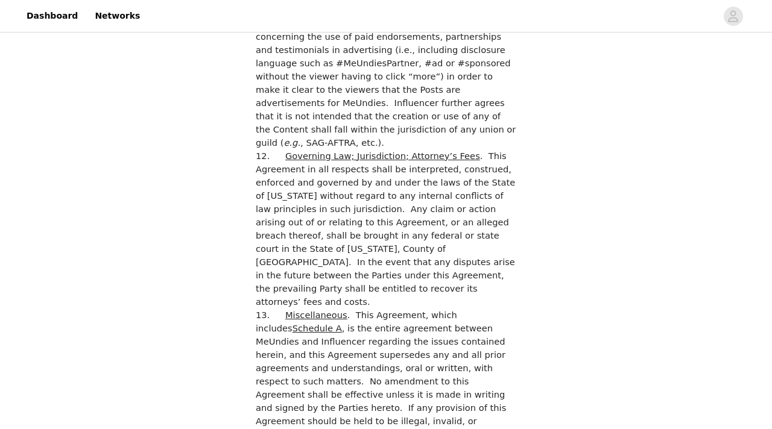
scroll to position [3462, 0]
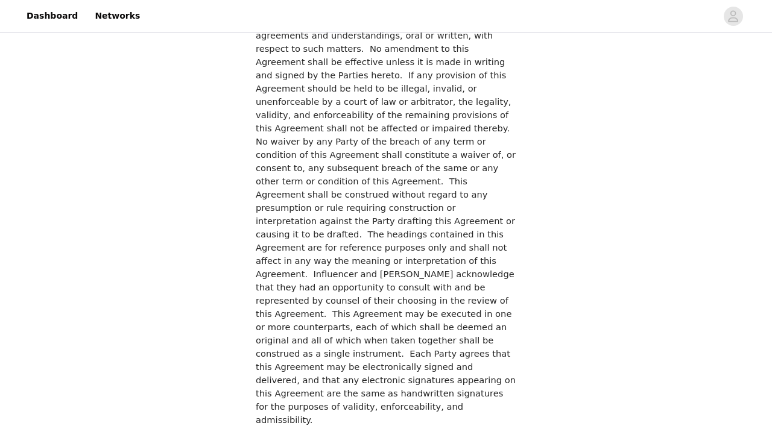
checkbox input "true"
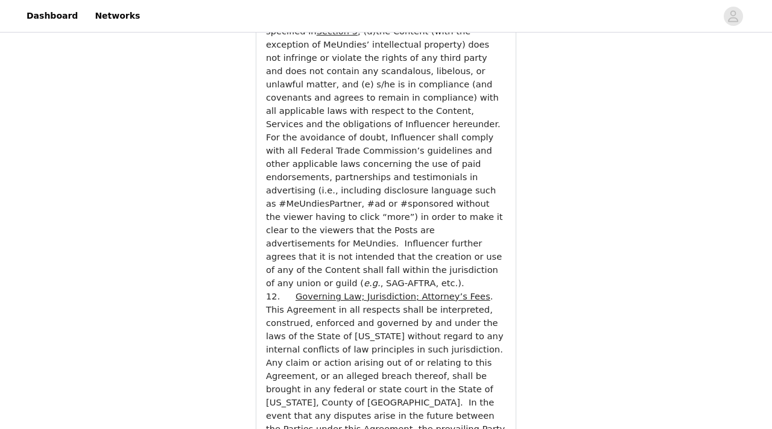
scroll to position [4476, 0]
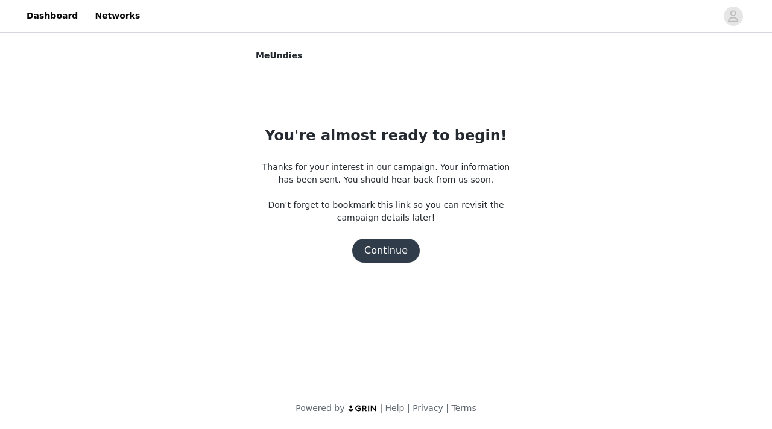
scroll to position [0, 0]
click at [390, 248] on button "Continue" at bounding box center [386, 251] width 68 height 24
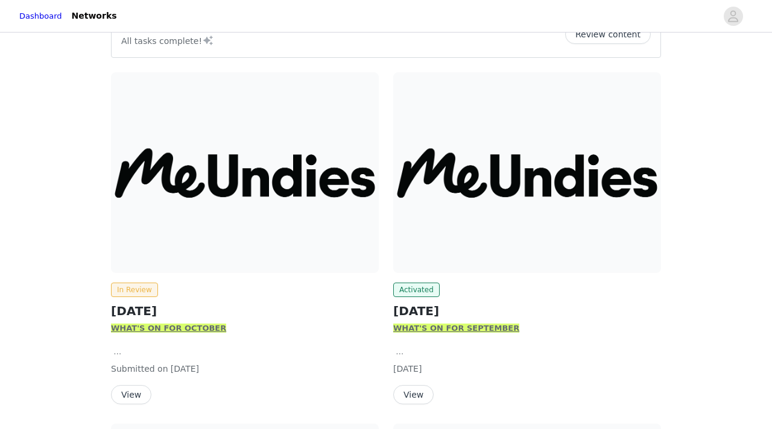
scroll to position [121, 0]
click at [259, 232] on img at bounding box center [245, 172] width 268 height 201
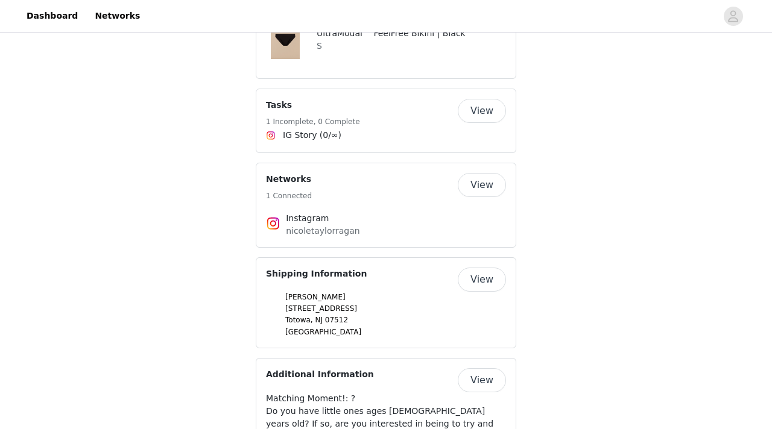
scroll to position [887, 0]
